Goal: Ask a question: Seek information or help from site administrators or community

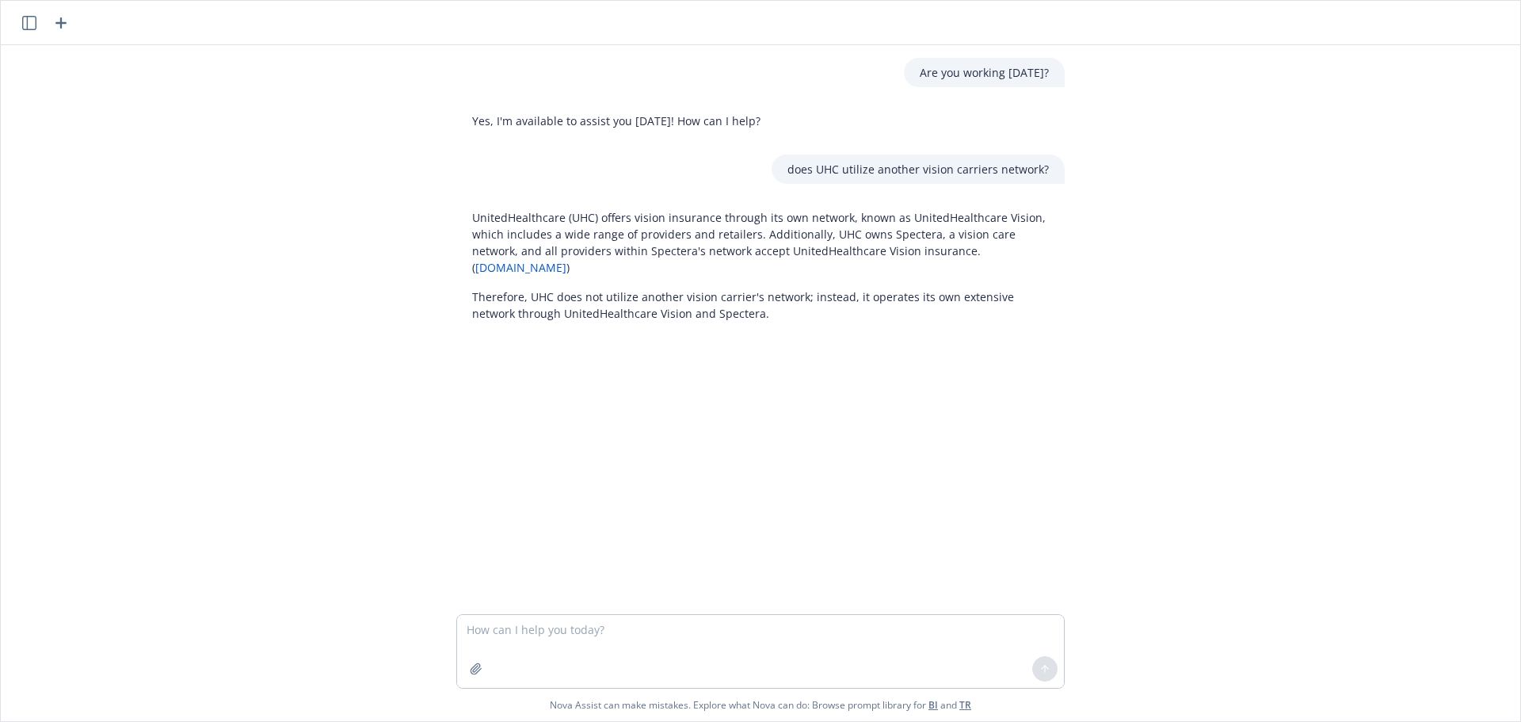
click at [610, 635] on textarea at bounding box center [760, 651] width 607 height 73
type textarea "What is [US_STATE]'s state DI for a maternity claim?"
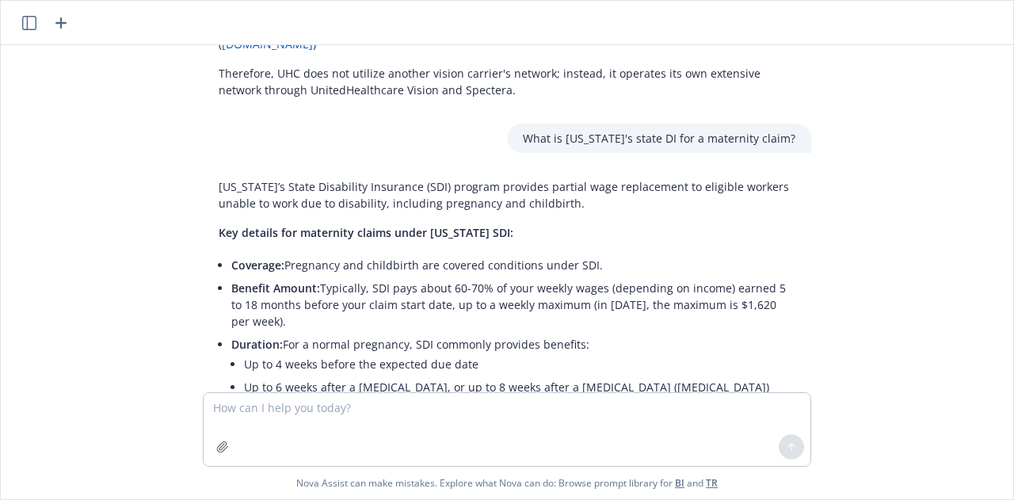
scroll to position [303, 0]
